Goal: Task Accomplishment & Management: Use online tool/utility

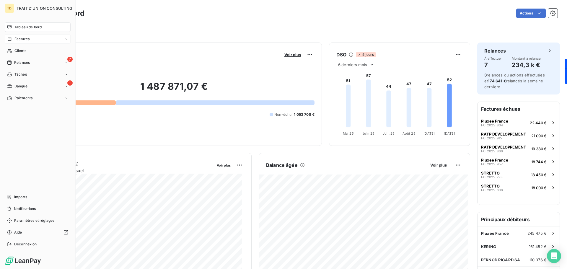
click at [25, 41] on span "Factures" at bounding box center [21, 38] width 15 height 5
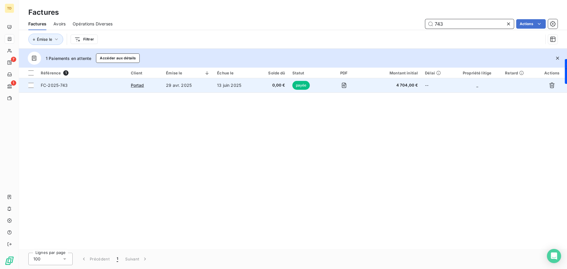
type input "743"
click at [199, 88] on td "29 avr. 2025" at bounding box center [187, 85] width 51 height 14
type input "746"
click at [211, 87] on td "29 avr. 2025" at bounding box center [187, 85] width 51 height 14
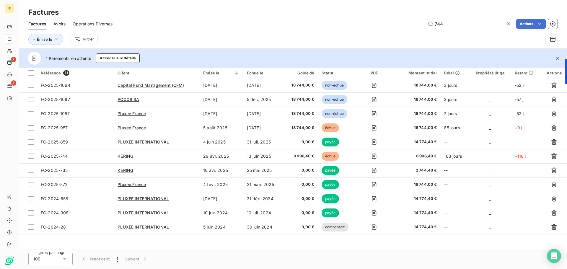
type input "744"
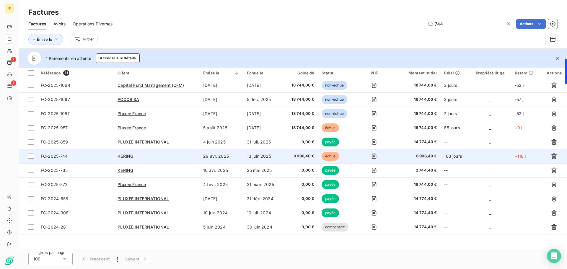
click at [173, 154] on div "KERING" at bounding box center [157, 156] width 79 height 6
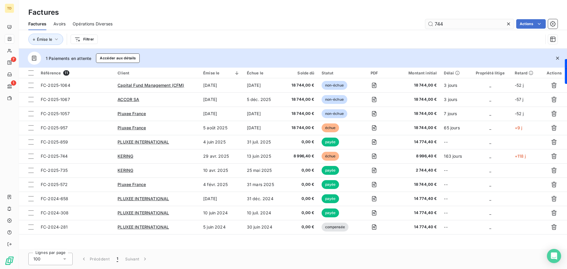
click at [461, 25] on input "744" at bounding box center [469, 23] width 89 height 9
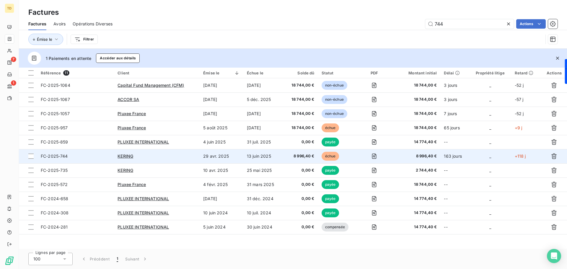
click at [200, 158] on td "29 avr. 2025" at bounding box center [222, 156] width 44 height 14
